Goal: Information Seeking & Learning: Find specific fact

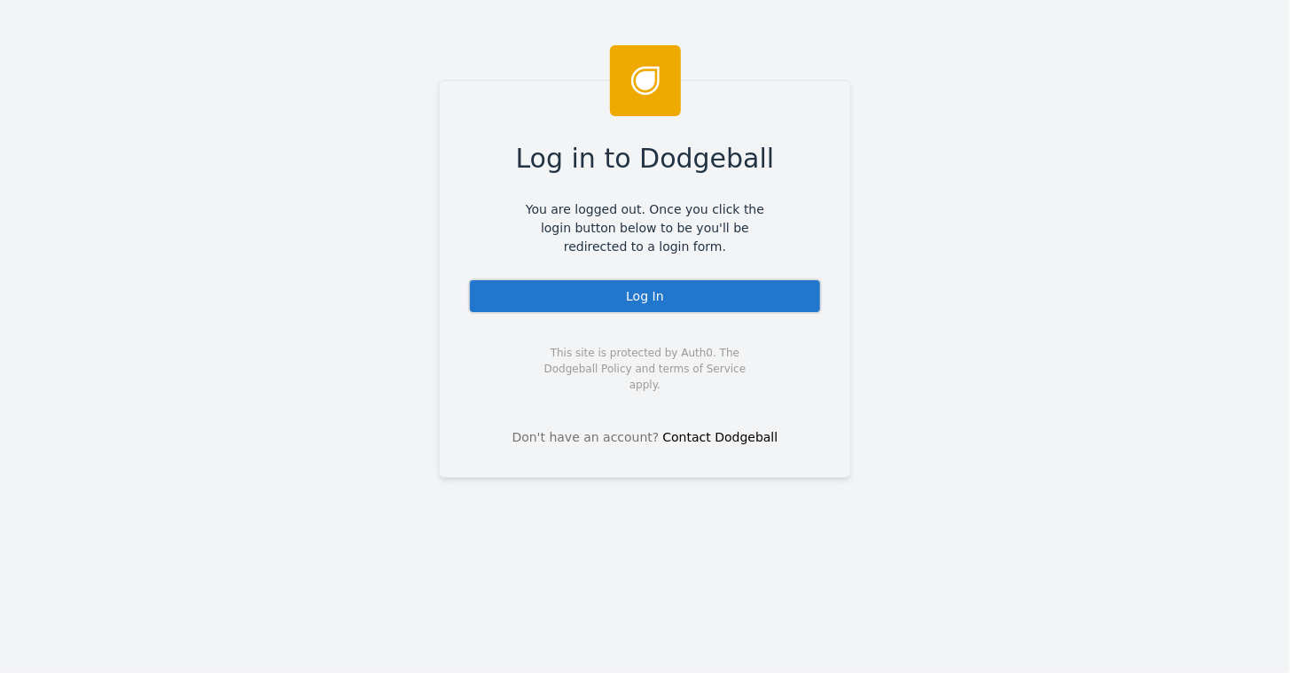
click at [619, 298] on div "Log In" at bounding box center [645, 295] width 354 height 35
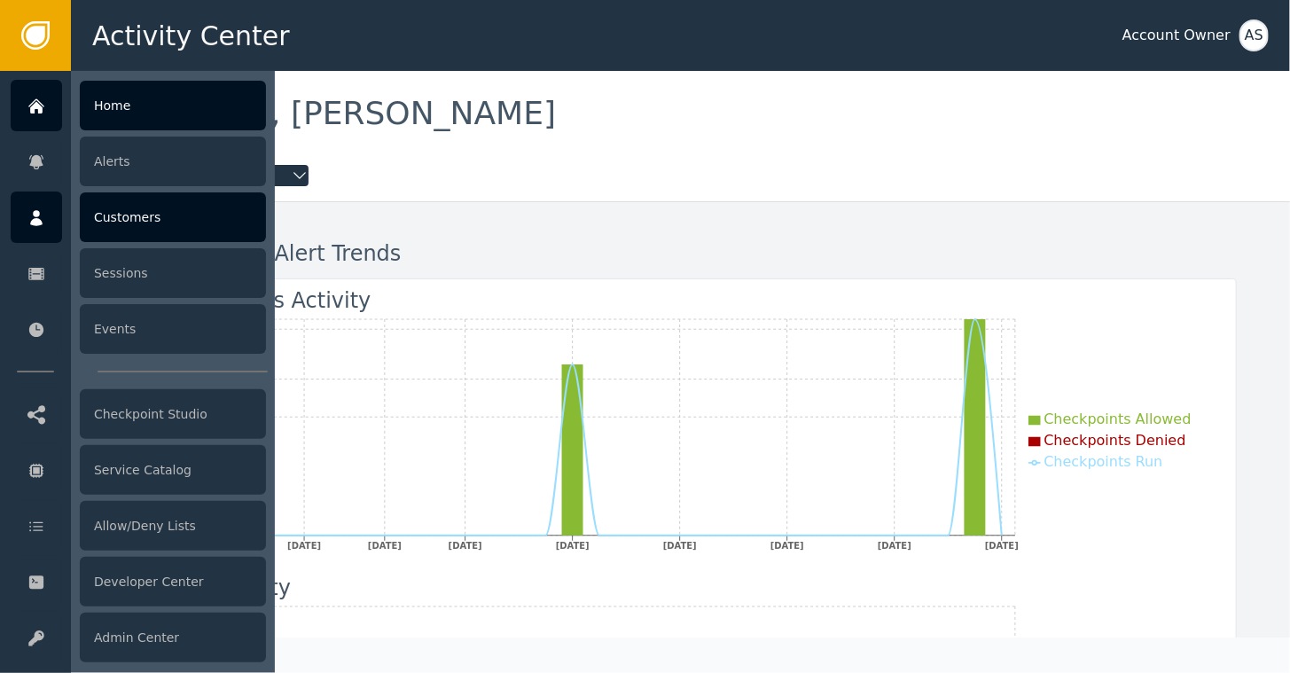
click at [118, 211] on div "Customers" at bounding box center [173, 217] width 186 height 50
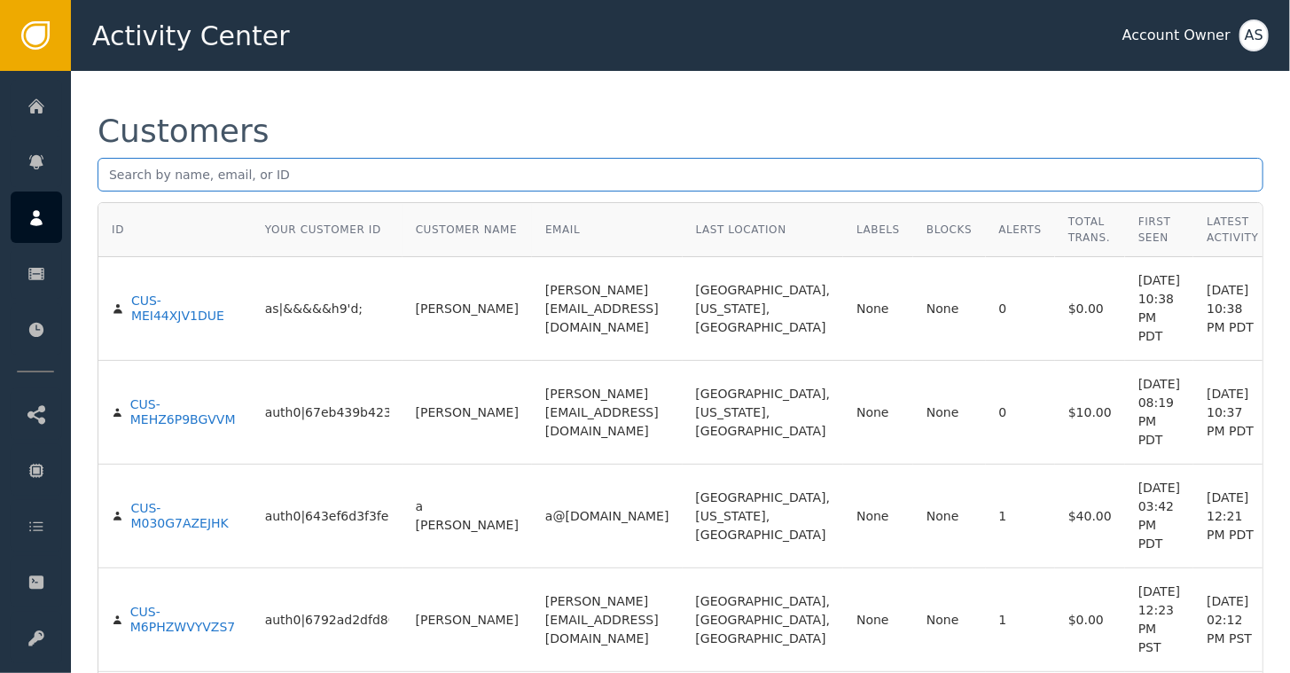
click at [380, 170] on input "text" at bounding box center [681, 175] width 1166 height 34
type input "[PERSON_NAME]"
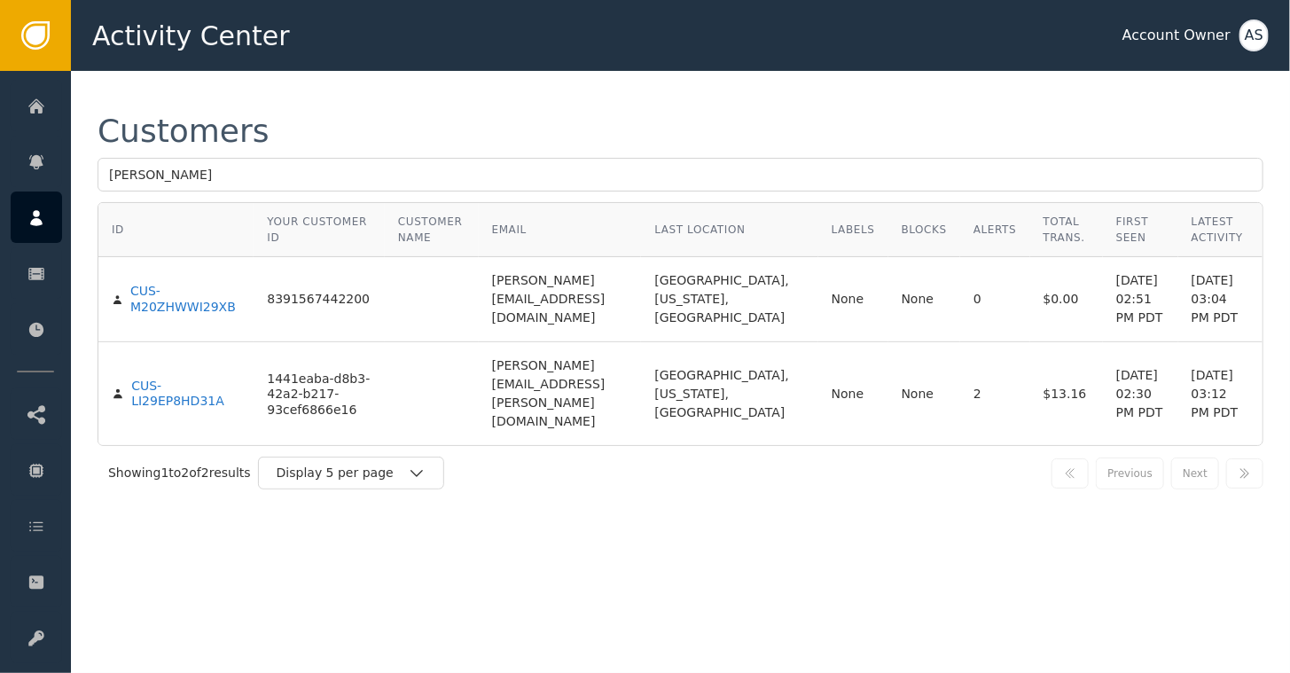
click at [415, 546] on div "Customers [PERSON_NAME] ID Your Customer ID Customer Name Email Last Location L…" at bounding box center [680, 372] width 1219 height 602
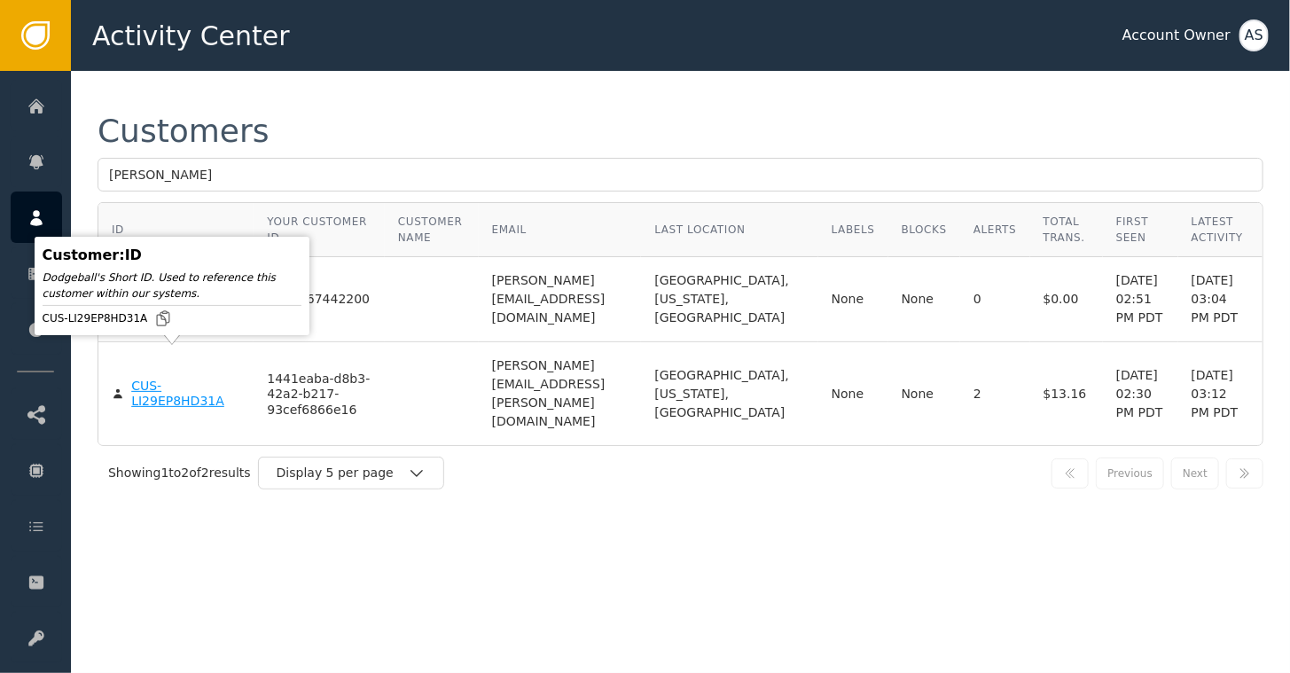
click at [138, 379] on div "CUS-LI29EP8HD31A" at bounding box center [185, 394] width 109 height 31
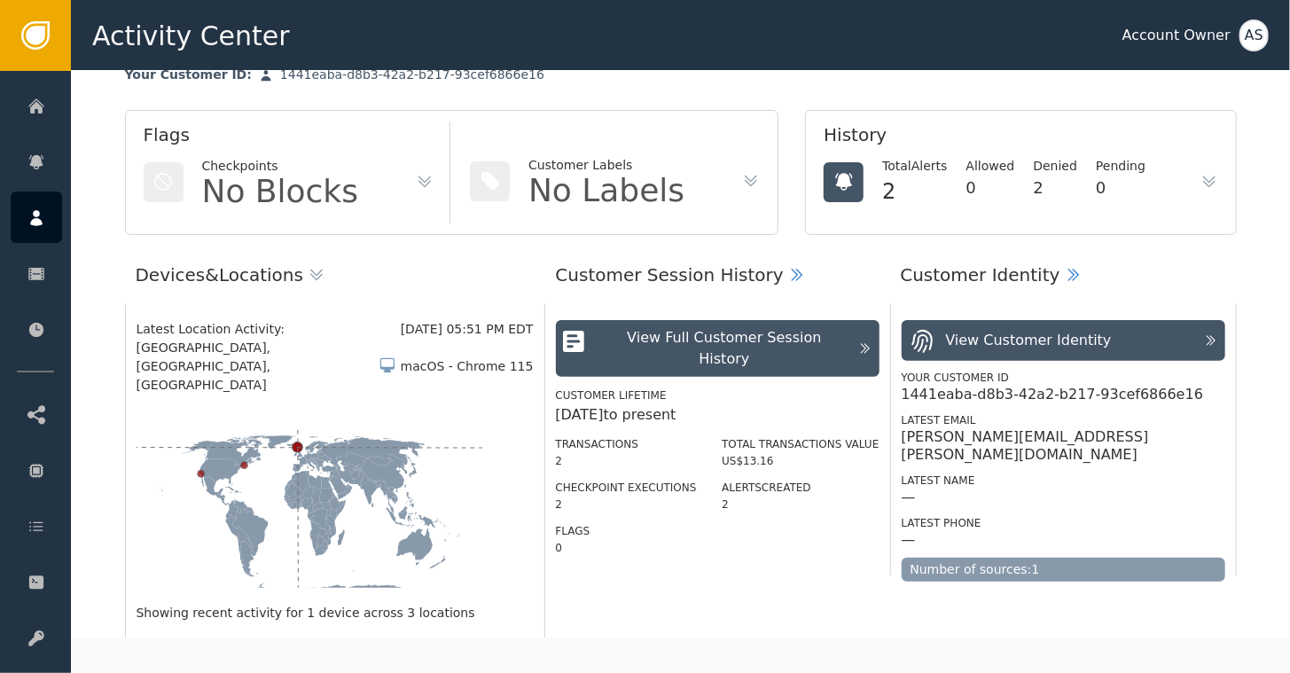
scroll to position [89, 0]
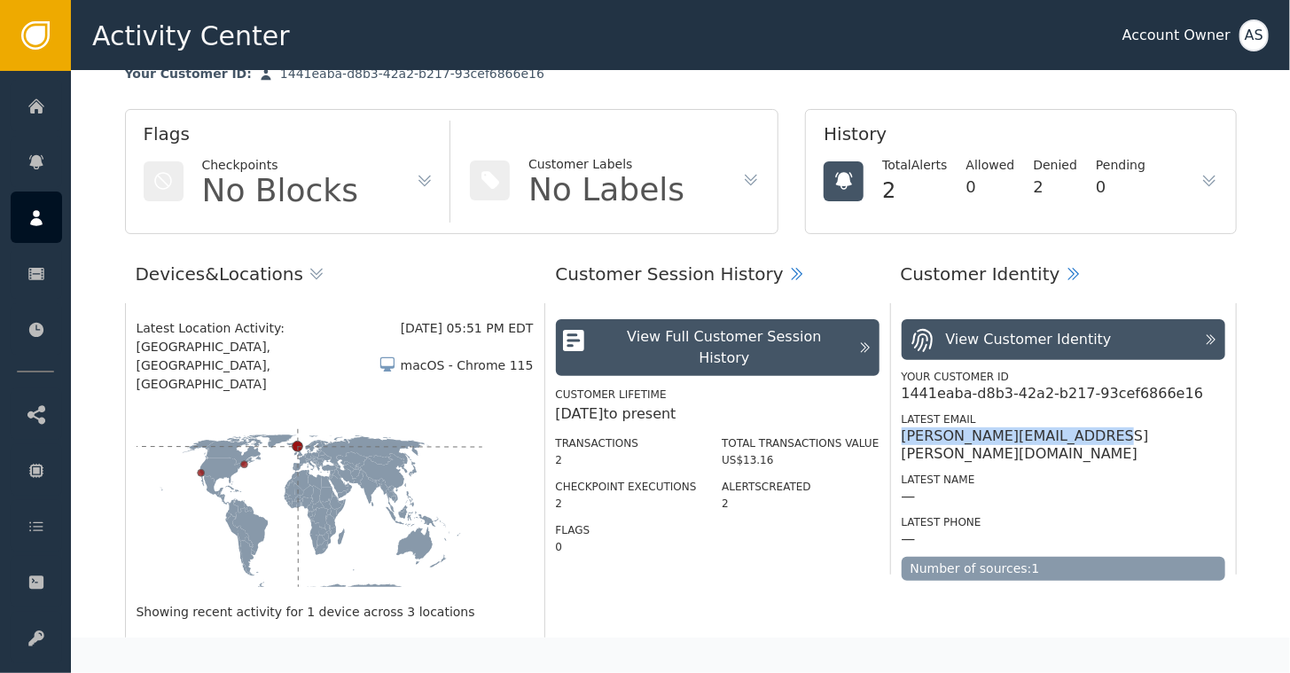
drag, startPoint x: 1084, startPoint y: 435, endPoint x: 890, endPoint y: 438, distance: 193.4
click at [890, 438] on div "View Customer Identity Your Customer ID 1441eaba-d8b3-42a2-b217-93cef6866e16 La…" at bounding box center [1063, 438] width 347 height 271
copy div "[PERSON_NAME][EMAIL_ADDRESS][PERSON_NAME][DOMAIN_NAME]"
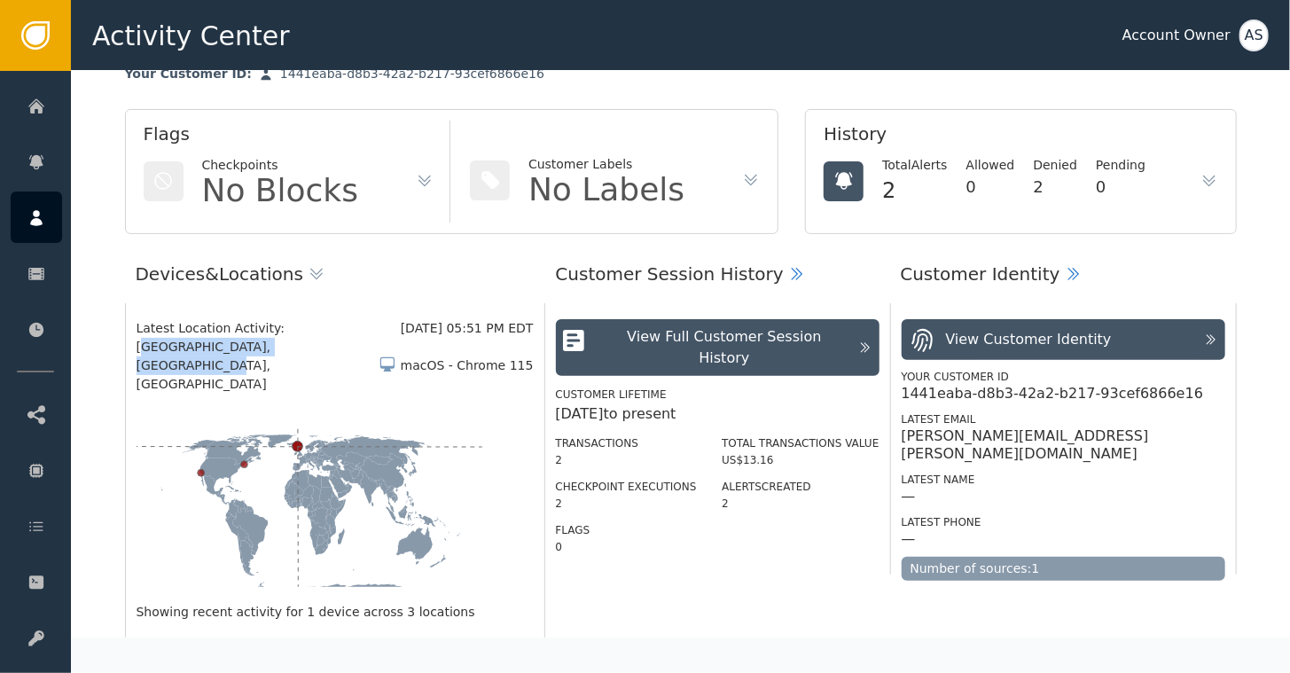
drag, startPoint x: 131, startPoint y: 342, endPoint x: 304, endPoint y: 348, distance: 173.0
click at [304, 348] on div "[GEOGRAPHIC_DATA], [GEOGRAPHIC_DATA], [GEOGRAPHIC_DATA]" at bounding box center [258, 366] width 242 height 56
drag, startPoint x: 304, startPoint y: 348, endPoint x: 228, endPoint y: 367, distance: 78.7
click at [228, 367] on div "Latest Location Activity: [DATE] 05:51 PM EDT [GEOGRAPHIC_DATA], [GEOGRAPHIC_DA…" at bounding box center [335, 470] width 420 height 334
click at [1260, 30] on div "AS" at bounding box center [1254, 36] width 29 height 32
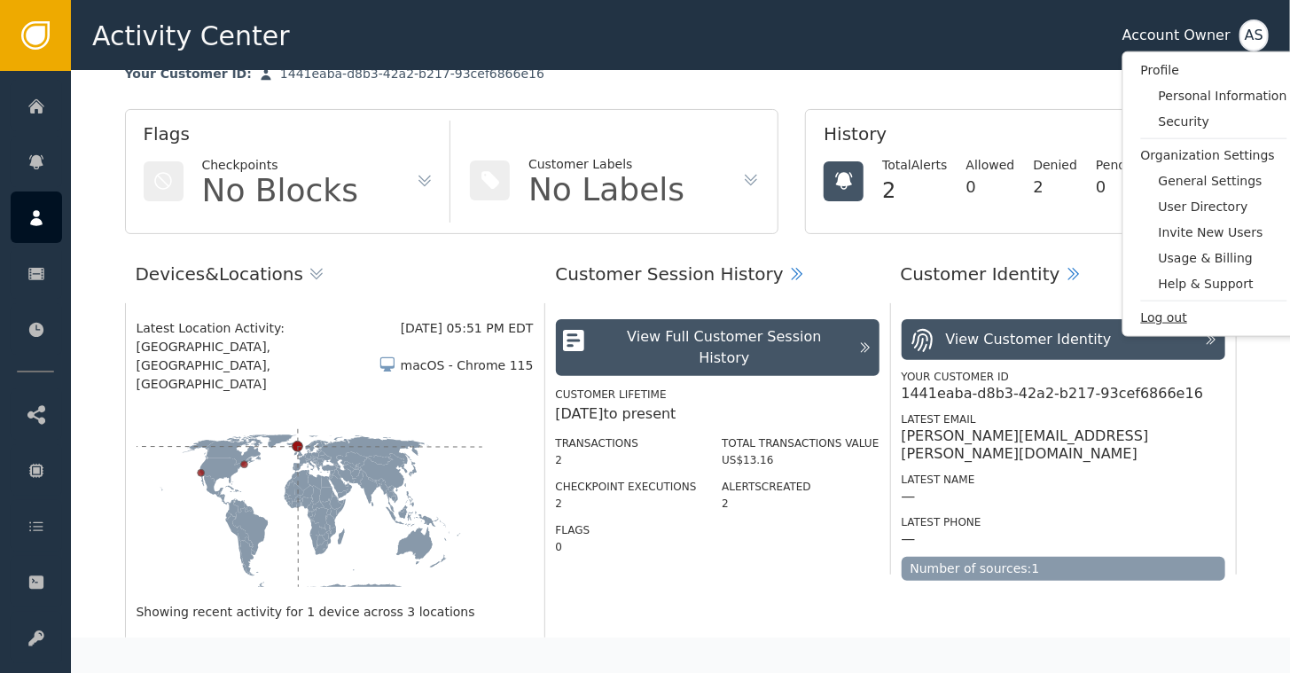
click at [1163, 324] on span "Log out" at bounding box center [1214, 318] width 146 height 19
